Goal: Find contact information: Find contact information

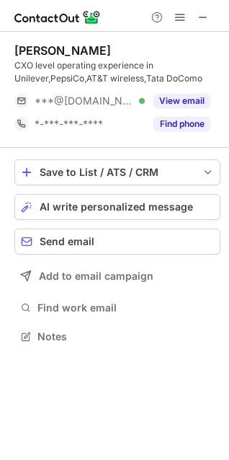
scroll to position [327, 229]
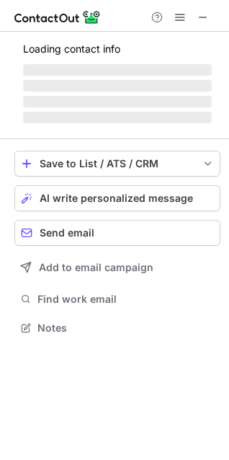
scroll to position [337, 229]
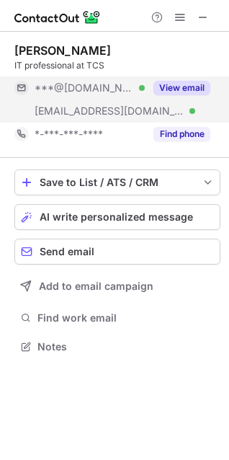
click at [177, 88] on button "View email" at bounding box center [182, 88] width 57 height 14
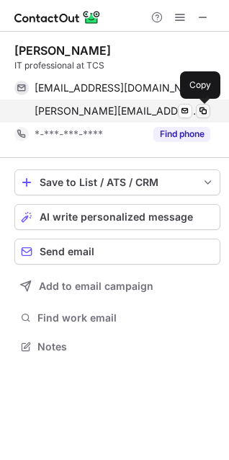
click at [200, 111] on span at bounding box center [204, 111] width 12 height 12
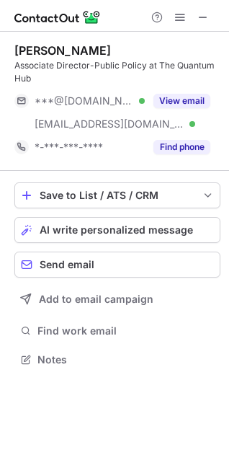
scroll to position [350, 229]
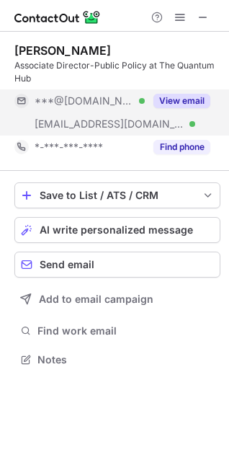
click at [204, 102] on button "View email" at bounding box center [182, 101] width 57 height 14
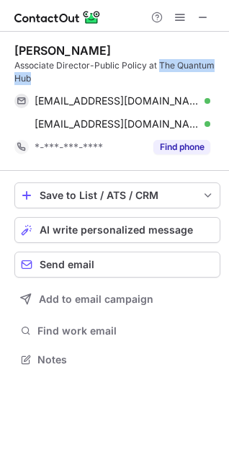
drag, startPoint x: 158, startPoint y: 63, endPoint x: 177, endPoint y: 80, distance: 25.0
click at [177, 80] on div "Associate Director-Public Policy at The Quantum Hub" at bounding box center [117, 72] width 206 height 26
copy div "The Quantum Hub"
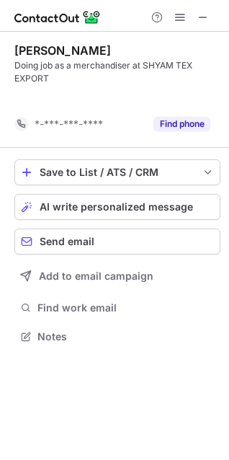
scroll to position [304, 229]
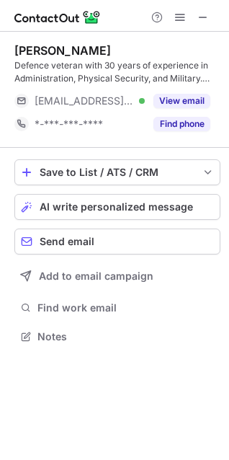
scroll to position [327, 229]
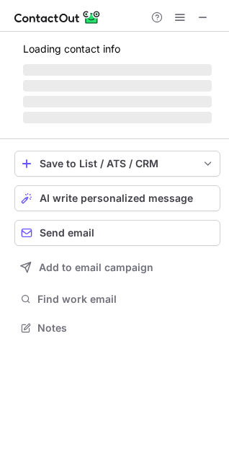
scroll to position [318, 229]
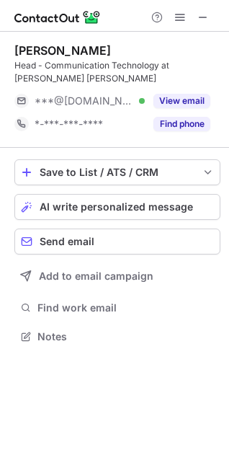
scroll to position [314, 229]
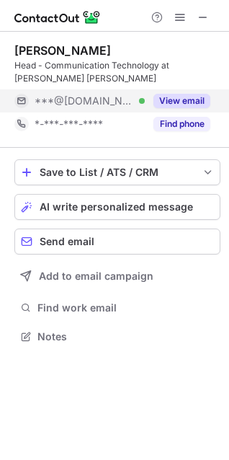
click at [175, 94] on button "View email" at bounding box center [182, 101] width 57 height 14
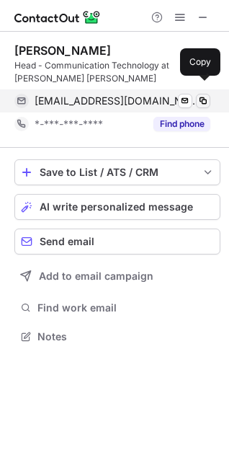
click at [200, 95] on span at bounding box center [204, 101] width 12 height 12
